Goal: Obtain resource: Obtain resource

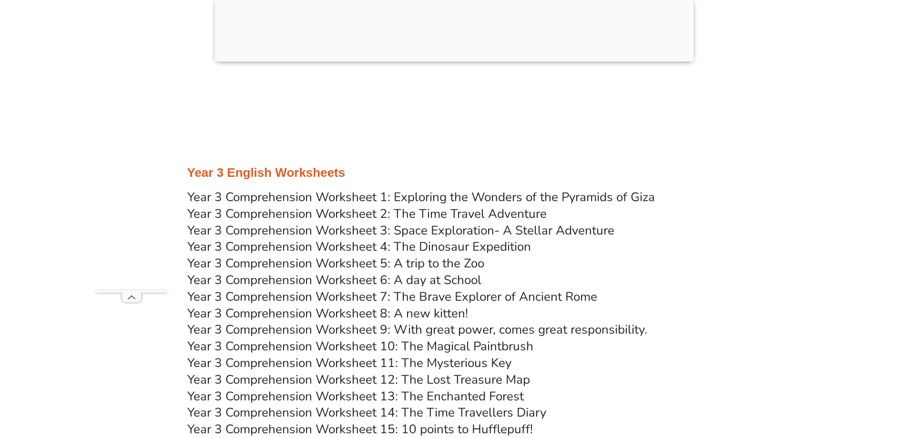
scroll to position [3050, 0]
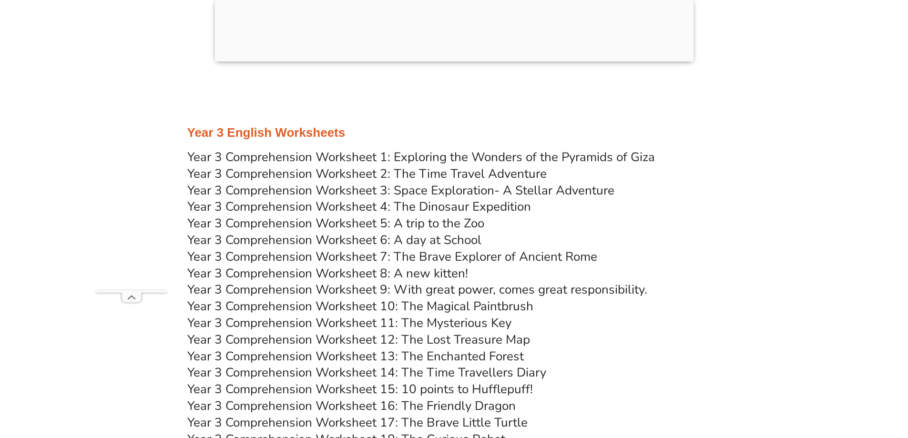
click at [461, 175] on link "Year 3 Comprehension Worksheet 2: The Time Travel Adventure" at bounding box center [366, 173] width 359 height 17
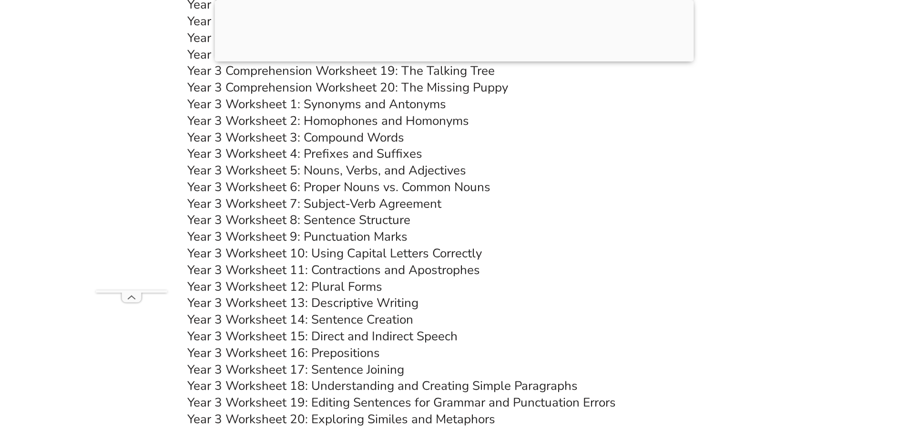
scroll to position [3526, 0]
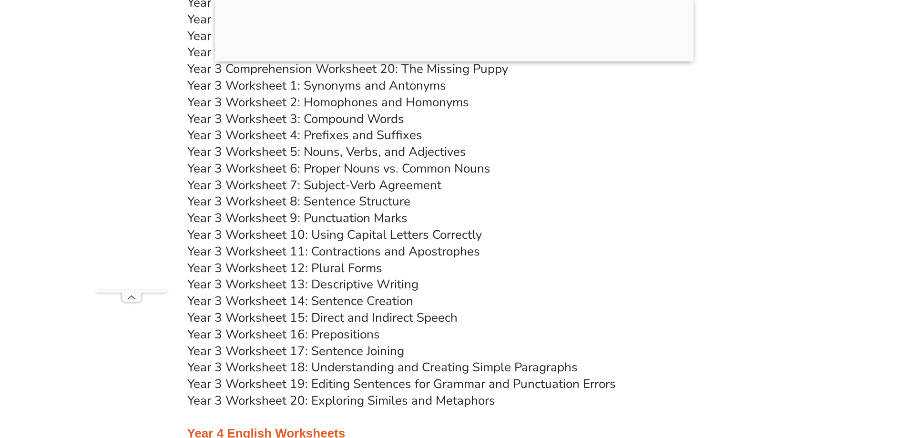
click at [347, 284] on link "Year 3 Worksheet 13: Descriptive Writing" at bounding box center [302, 284] width 231 height 17
click at [400, 302] on link "Year 3 Worksheet 14: Sentence Creation" at bounding box center [300, 301] width 226 height 17
click at [404, 365] on link "Year 3 Worksheet 18: Understanding and Creating Simple Paragraphs" at bounding box center [382, 367] width 390 height 17
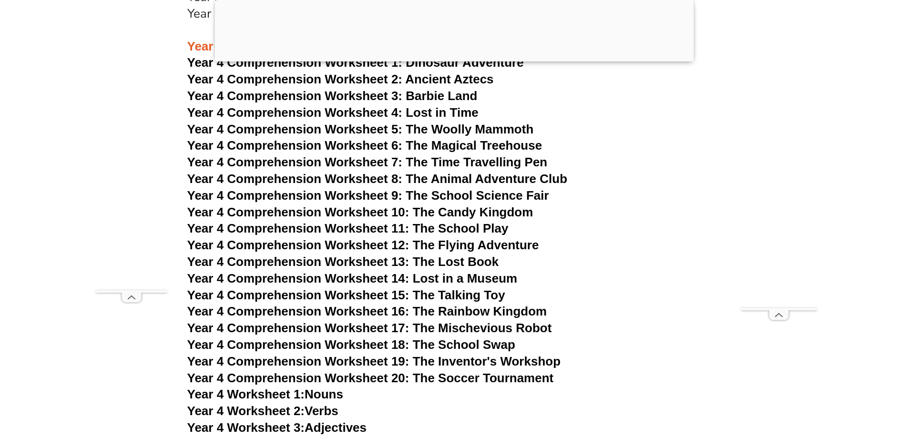
scroll to position [3907, 0]
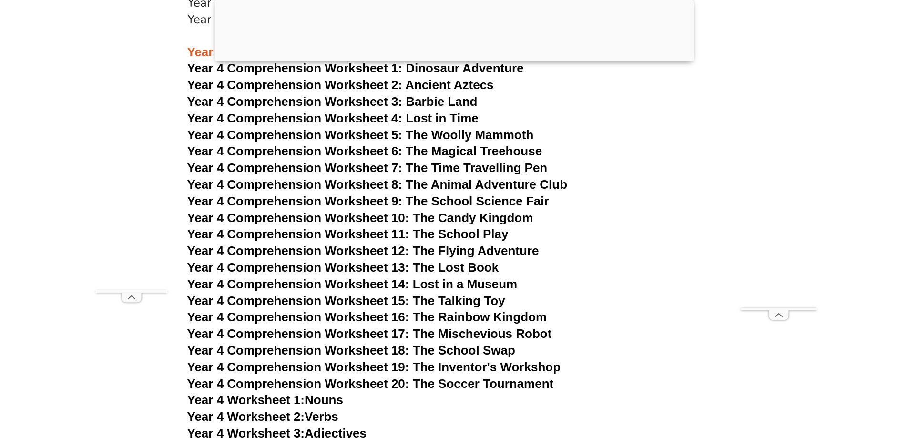
click at [395, 218] on span "Year 4 Comprehension Worksheet 10: The Candy Kingdom" at bounding box center [360, 218] width 346 height 14
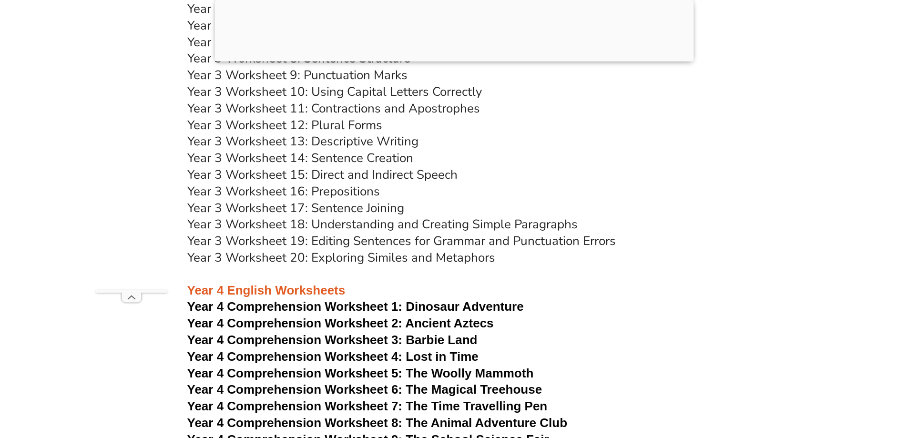
scroll to position [3621, 0]
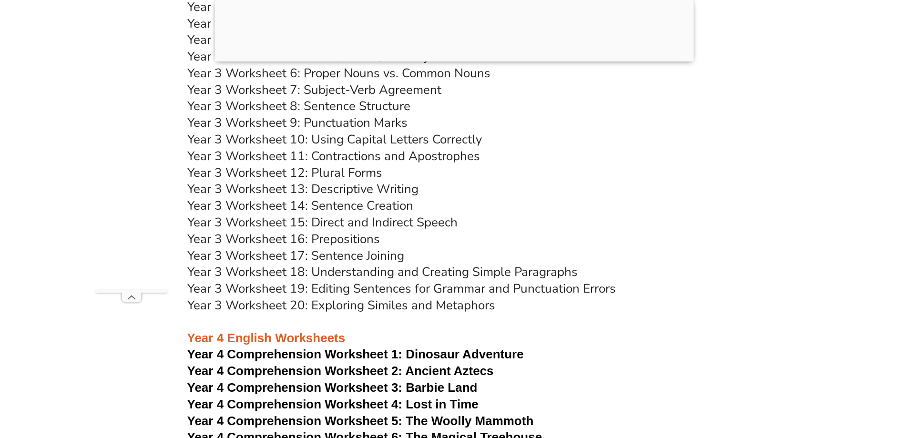
click at [334, 206] on link "Year 3 Worksheet 14: Sentence Creation" at bounding box center [300, 205] width 226 height 17
click at [352, 240] on link "Year 3 Worksheet 16: Prepositions" at bounding box center [283, 239] width 193 height 17
click at [357, 292] on link "Year 3 Worksheet 19: Editing Sentences for Grammar and Punctuation Errors" at bounding box center [401, 288] width 428 height 17
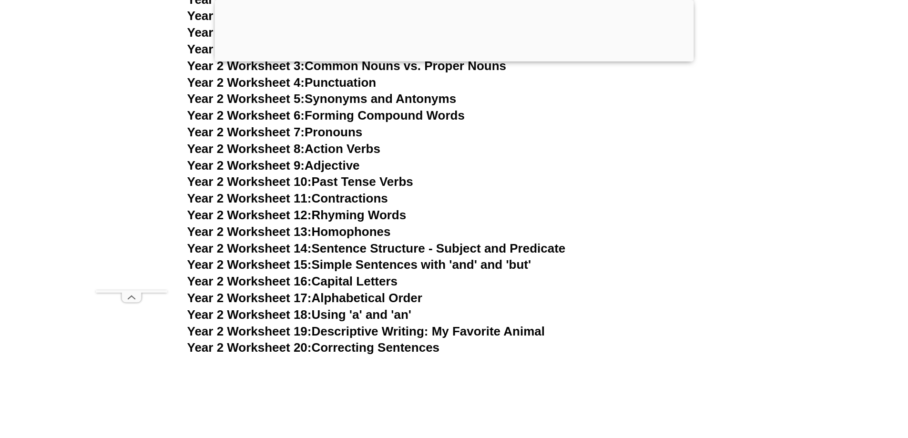
scroll to position [2668, 0]
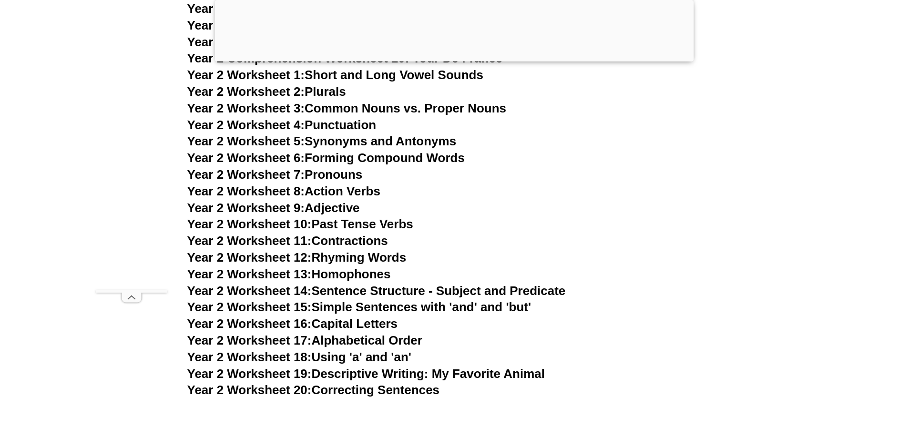
click at [360, 292] on link "Year 2 Worksheet 14: Sentence Structure - Subject and Predicate" at bounding box center [376, 291] width 378 height 14
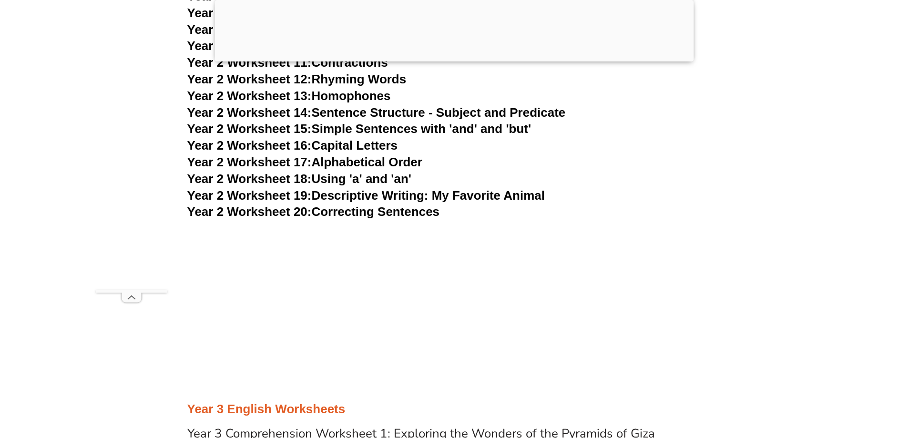
scroll to position [3050, 0]
